Goal: Transaction & Acquisition: Purchase product/service

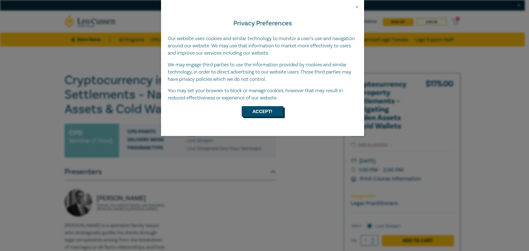
click at [271, 111] on button "Accept!" at bounding box center [263, 111] width 42 height 11
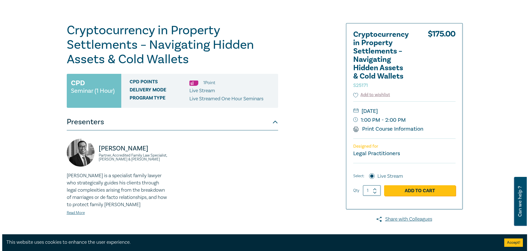
scroll to position [89, 0]
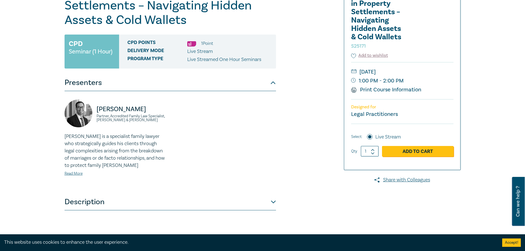
click at [507, 244] on button "Accept!" at bounding box center [511, 242] width 19 height 8
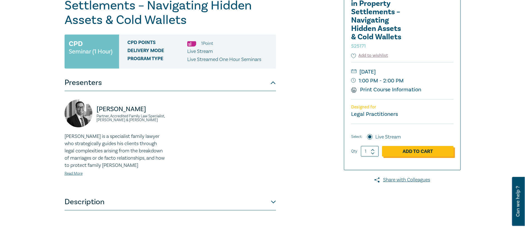
click at [416, 152] on link "Add to Cart" at bounding box center [418, 151] width 72 height 11
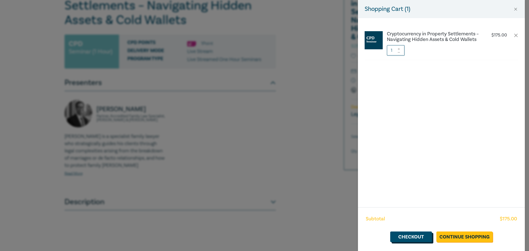
click at [410, 234] on link "Checkout" at bounding box center [412, 236] width 42 height 11
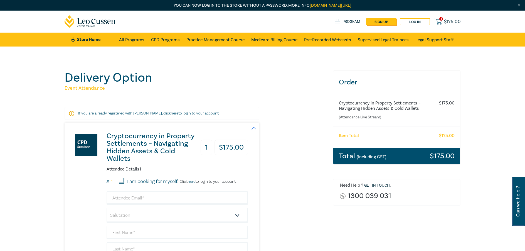
click at [141, 181] on label "I am booking for myself." at bounding box center [152, 181] width 51 height 7
click at [124, 181] on input "I am booking for myself." at bounding box center [122, 181] width 6 height 6
checkbox input "true"
click at [131, 196] on input "email" at bounding box center [178, 197] width 142 height 13
type input "[EMAIL_ADDRESS][DOMAIN_NAME]"
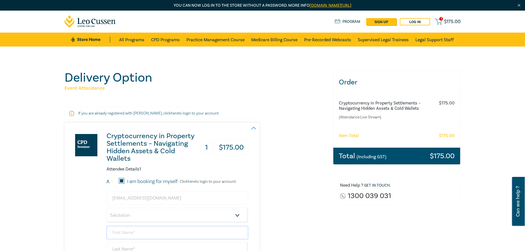
type input "[PERSON_NAME]"
type input "Horsburgh"
type input "DIRECTOR"
type input "0408971844"
type input "[GEOGRAPHIC_DATA]"
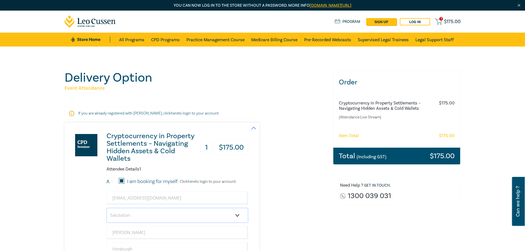
click at [156, 212] on select "Salutation Mr. Mrs. Ms. Miss Dr. Prof. Other" at bounding box center [178, 215] width 142 height 15
select select "Mr."
click at [107, 208] on select "Salutation Mr. Mrs. Ms. Miss Dr. Prof. Other" at bounding box center [178, 215] width 142 height 15
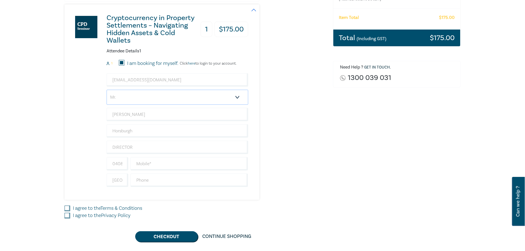
scroll to position [133, 0]
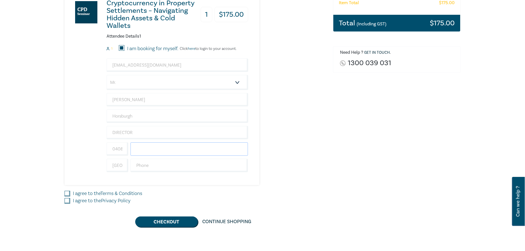
click at [143, 148] on input "text" at bounding box center [190, 148] width 118 height 13
type input "0408971844"
click at [124, 151] on input "0408971844" at bounding box center [118, 148] width 22 height 13
type input "4"
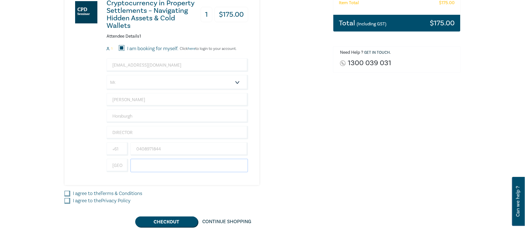
click at [150, 165] on input "text" at bounding box center [190, 165] width 118 height 13
click at [121, 167] on input "[GEOGRAPHIC_DATA]" at bounding box center [118, 165] width 22 height 13
type input "a"
click at [167, 201] on div "I agree to the Privacy Policy" at bounding box center [196, 200] width 262 height 7
click at [104, 192] on link "Terms & Conditions" at bounding box center [121, 193] width 42 height 6
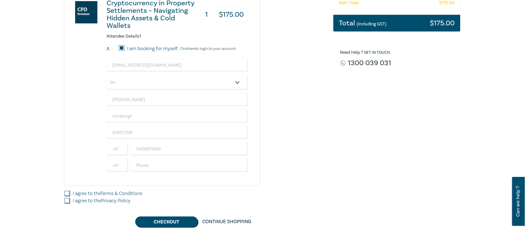
click at [70, 192] on input "I agree to the Terms & Conditions" at bounding box center [68, 194] width 6 height 6
checkbox input "true"
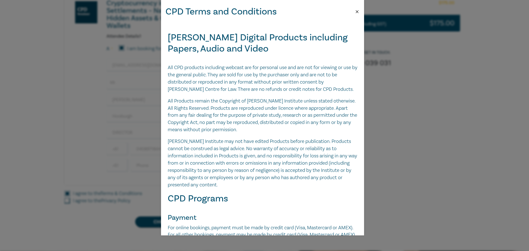
click at [359, 11] on button "Close" at bounding box center [357, 11] width 5 height 5
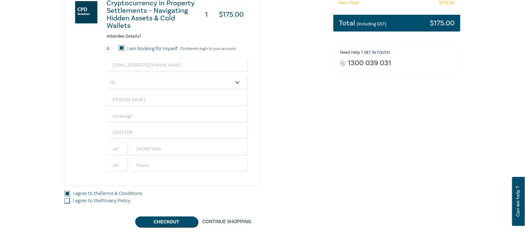
click at [91, 201] on label "I agree to the Privacy Policy" at bounding box center [102, 200] width 58 height 7
click at [70, 201] on input "I agree to the Privacy Policy" at bounding box center [68, 201] width 6 height 6
checkbox input "true"
click at [155, 222] on button "Checkout" at bounding box center [166, 221] width 63 height 11
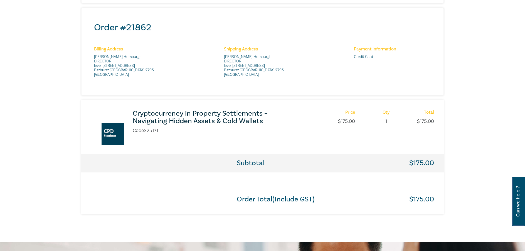
scroll to position [203, 0]
